Goal: Go to known website: Access a specific website the user already knows

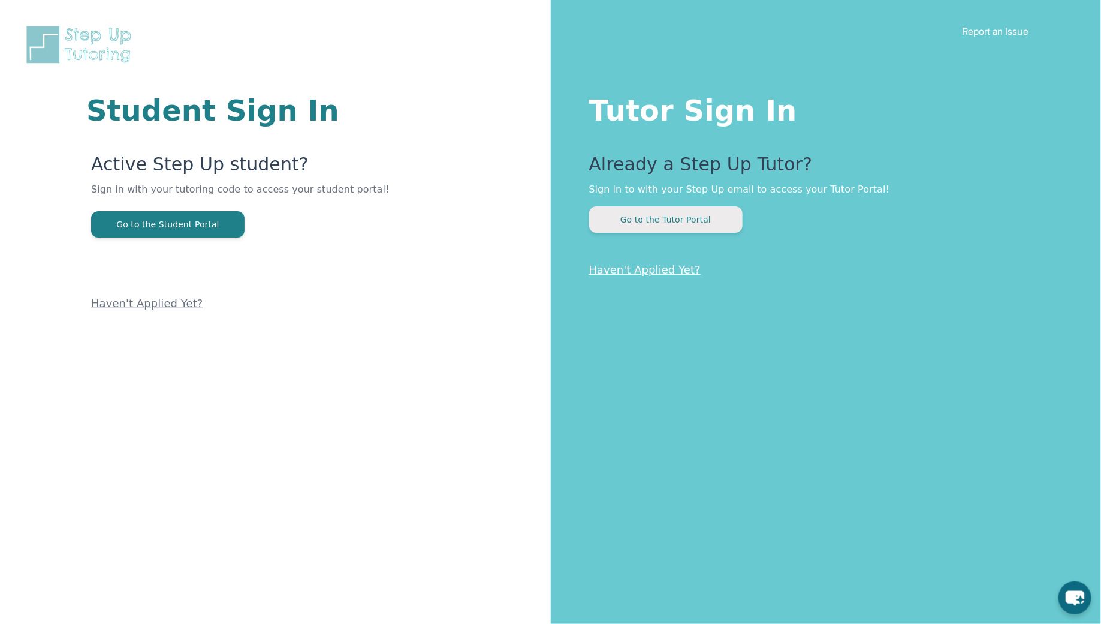
click at [670, 221] on button "Go to the Tutor Portal" at bounding box center [665, 219] width 153 height 26
